Goal: Task Accomplishment & Management: Complete application form

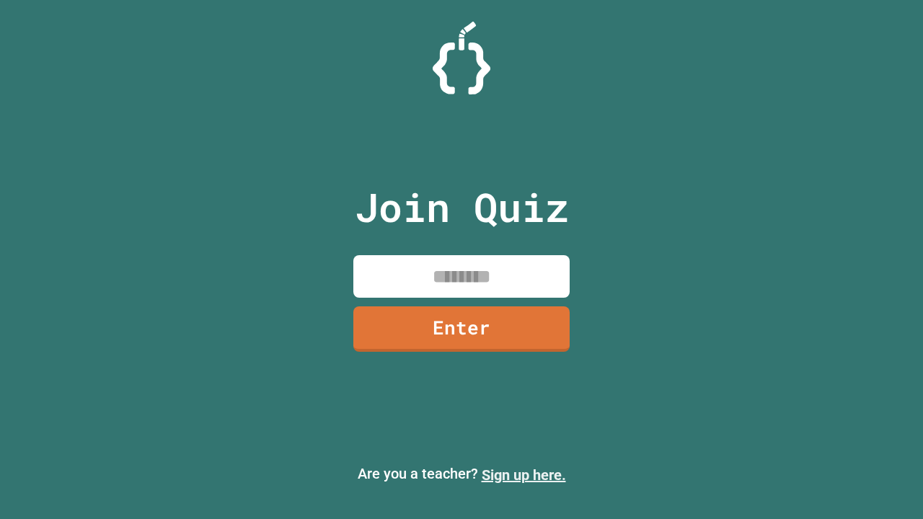
click at [523, 475] on link "Sign up here." at bounding box center [524, 474] width 84 height 17
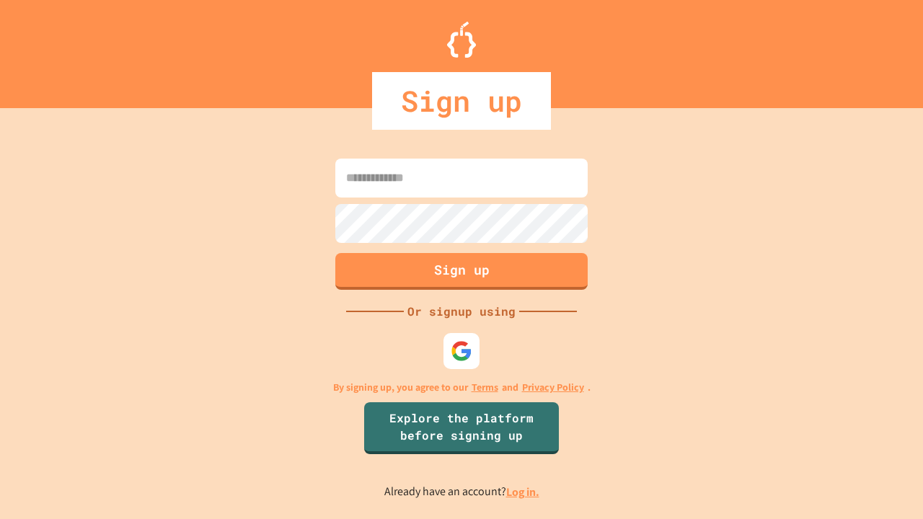
click at [523, 492] on link "Log in." at bounding box center [522, 491] width 33 height 15
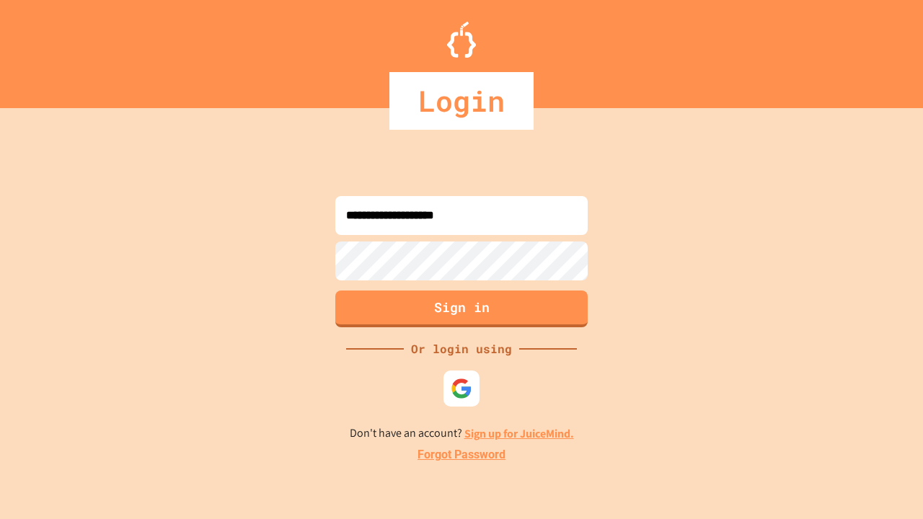
type input "**********"
